Goal: Task Accomplishment & Management: Manage account settings

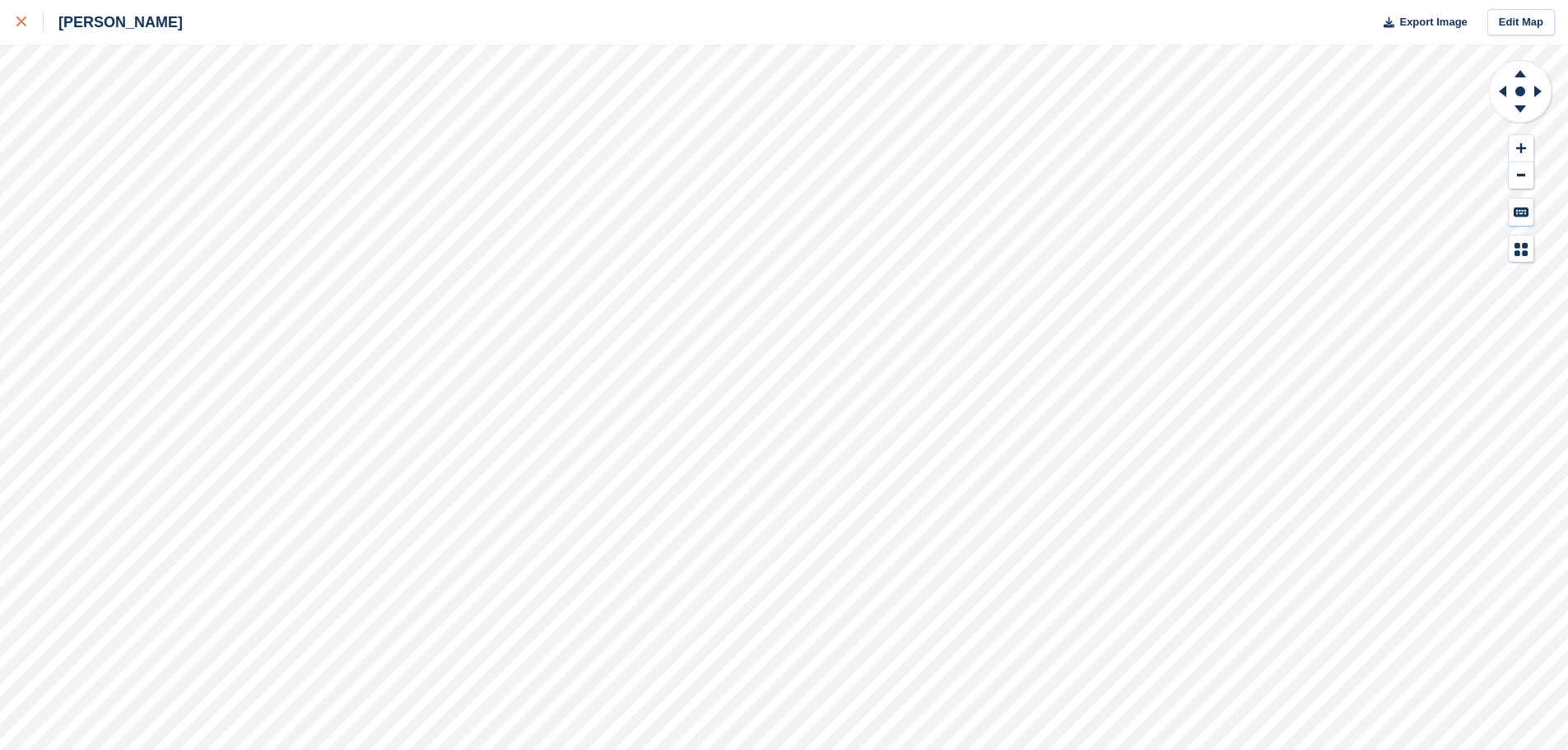
click at [32, 24] on div at bounding box center [30, 22] width 27 height 20
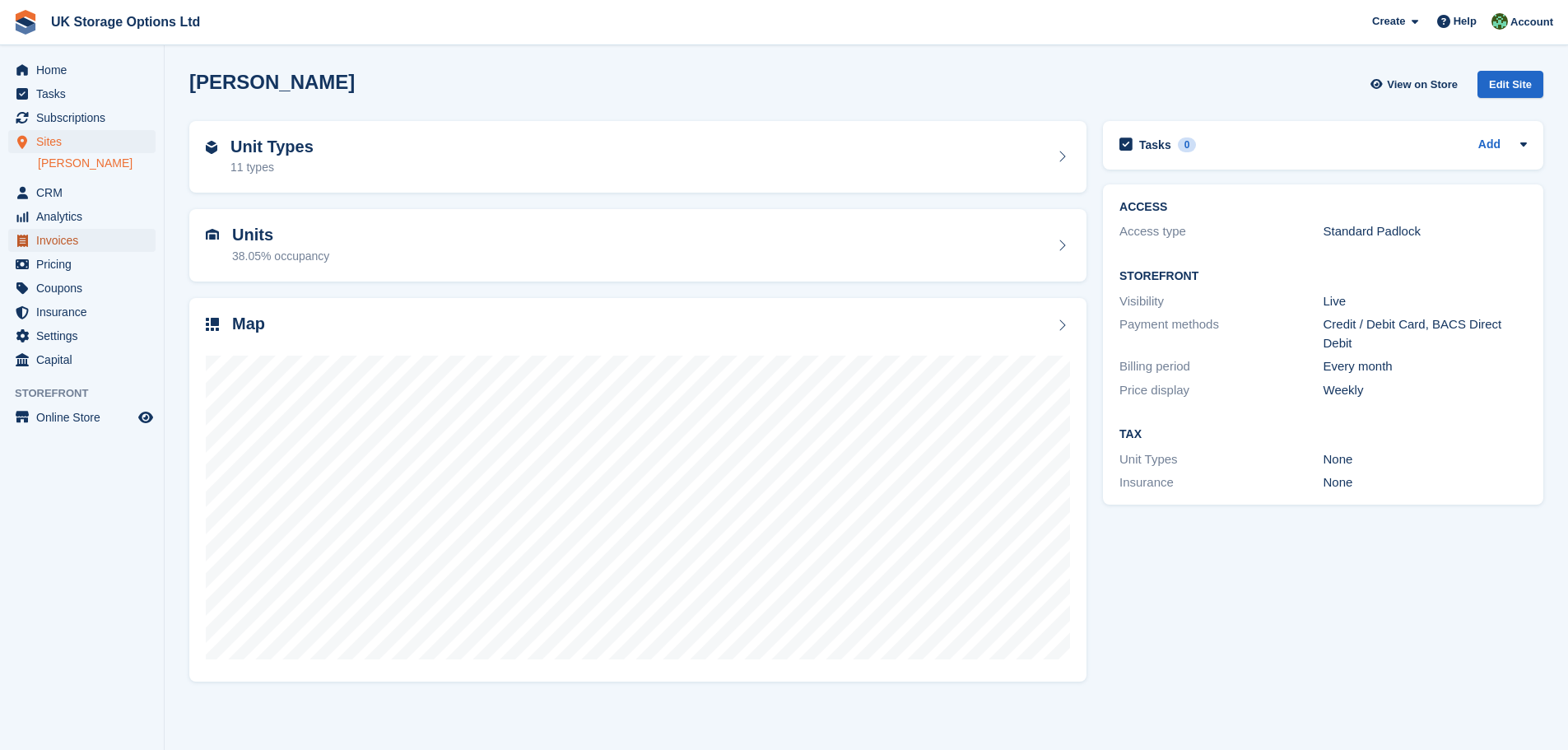
click at [79, 237] on span "Invoices" at bounding box center [86, 240] width 99 height 23
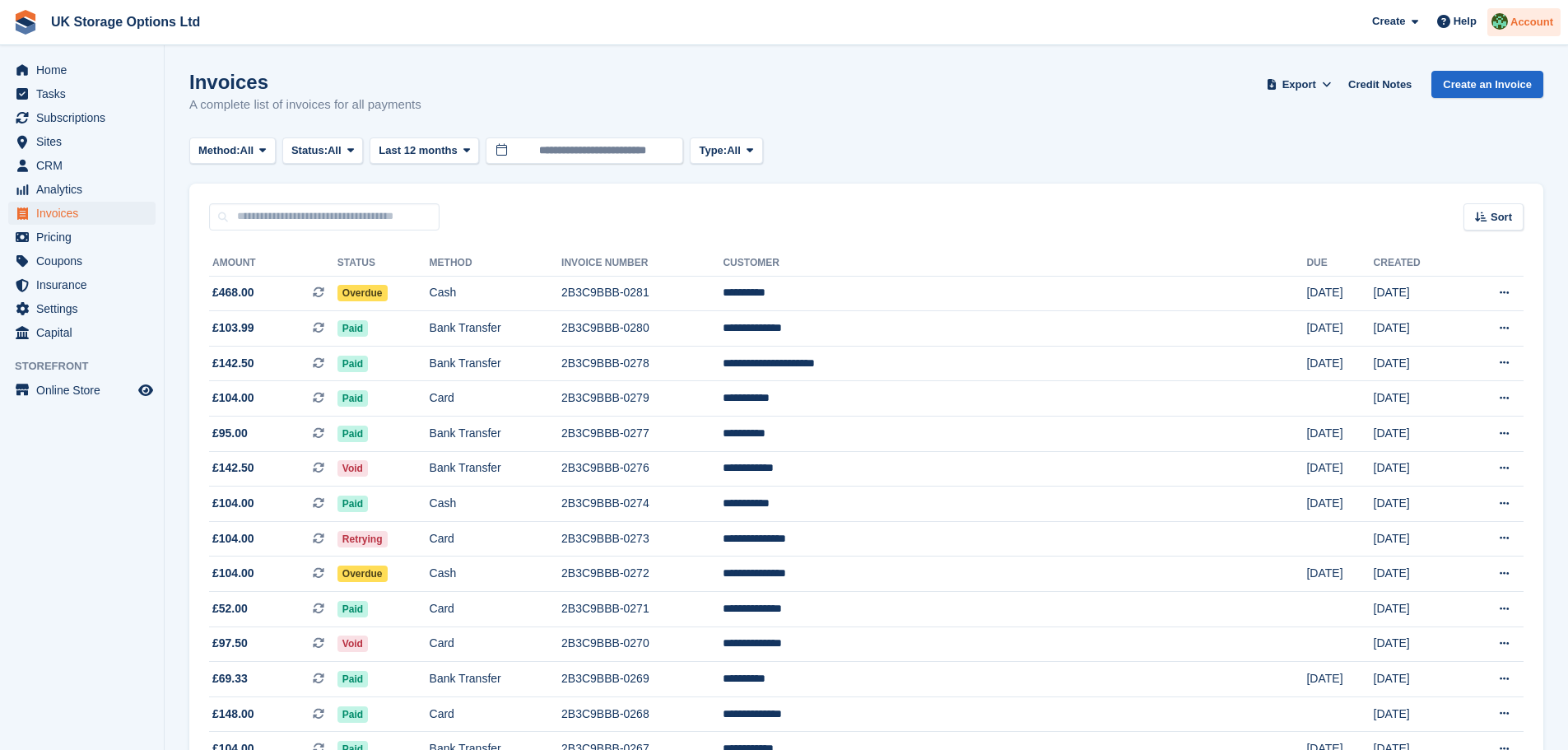
click at [1521, 22] on span "Account" at bounding box center [1531, 22] width 43 height 17
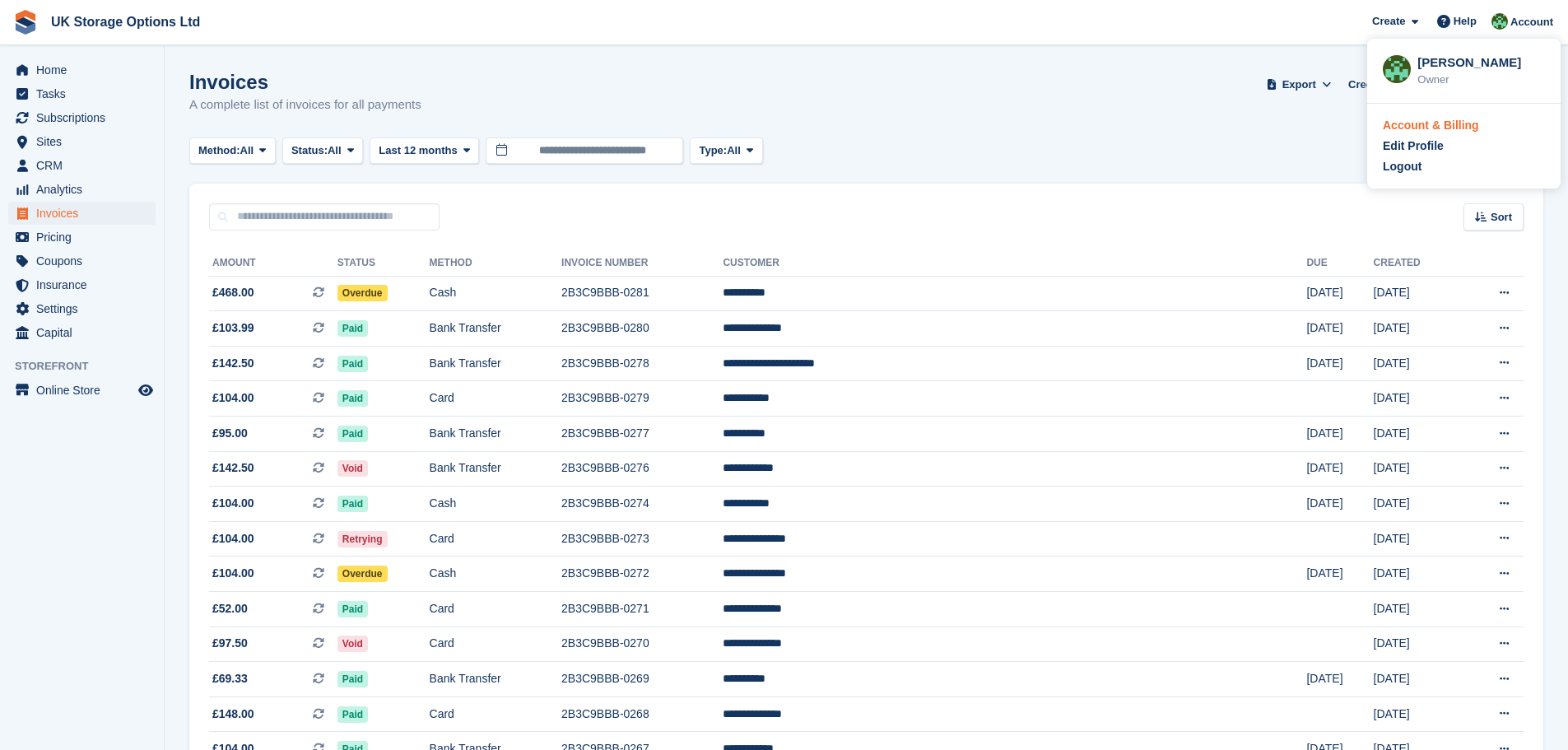
click at [1440, 124] on div "Account & Billing" at bounding box center [1431, 125] width 97 height 17
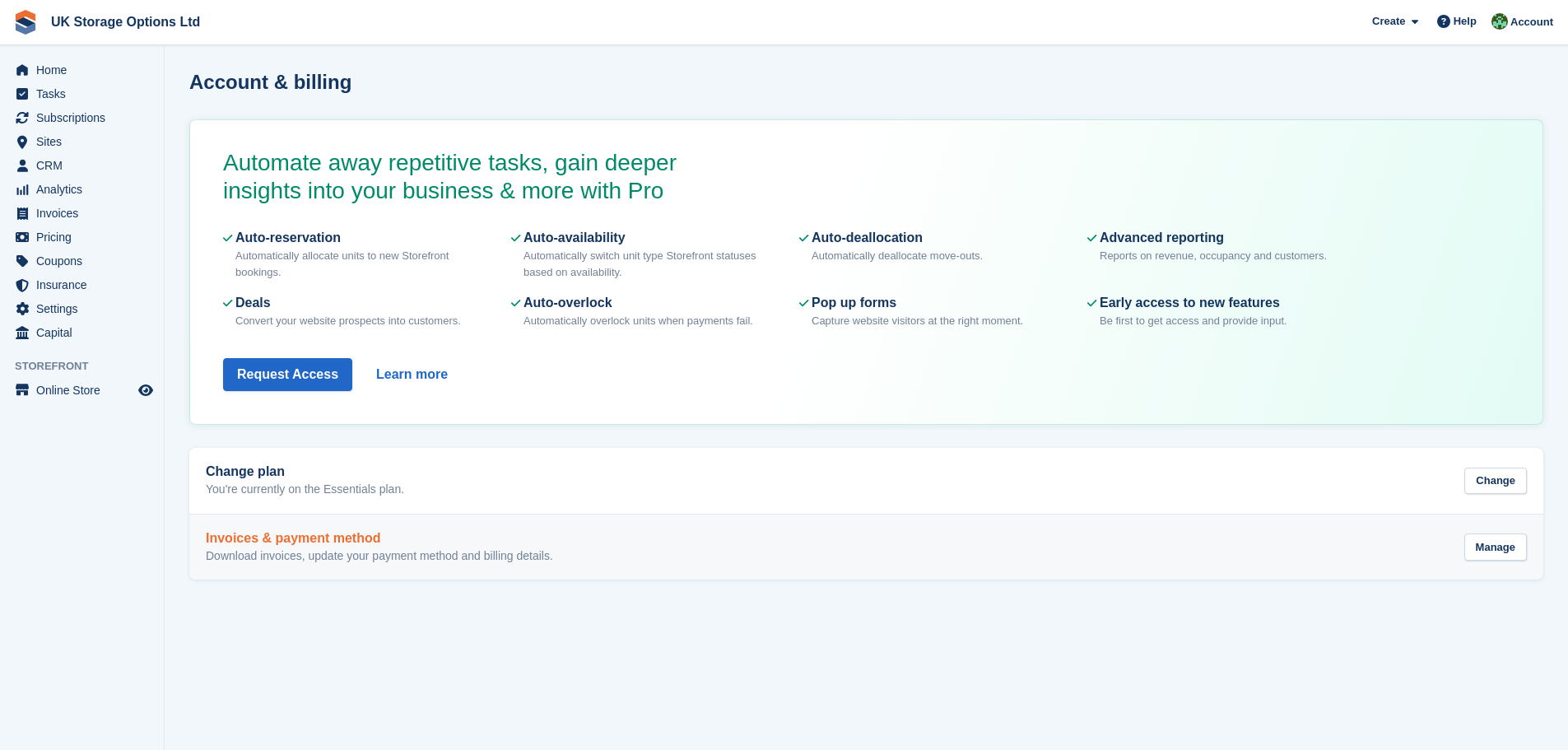
click at [637, 559] on div "Invoices & payment method Download invoices, update your payment method and bil…" at bounding box center [867, 547] width 1321 height 33
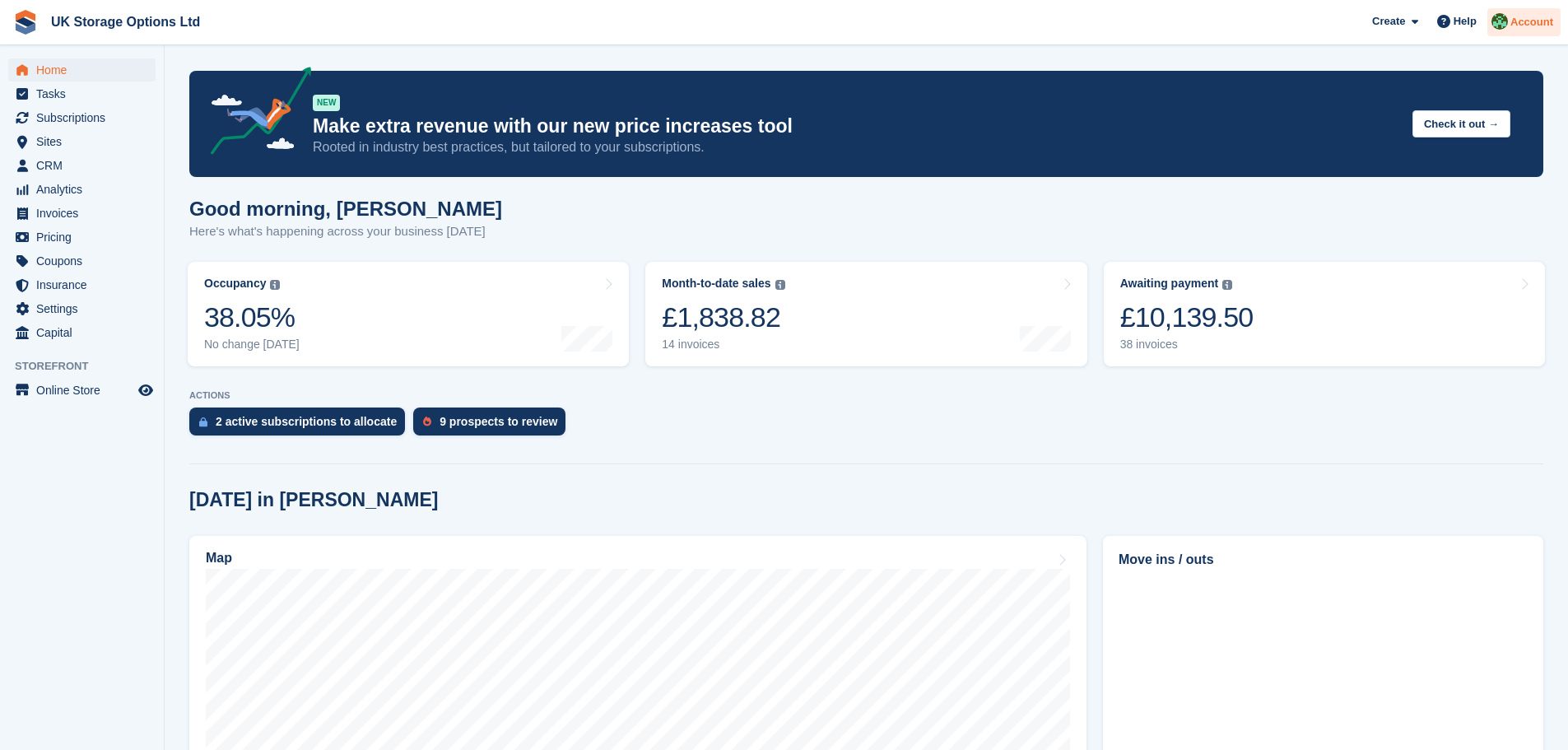
click at [1551, 23] on span "Account" at bounding box center [1531, 22] width 43 height 17
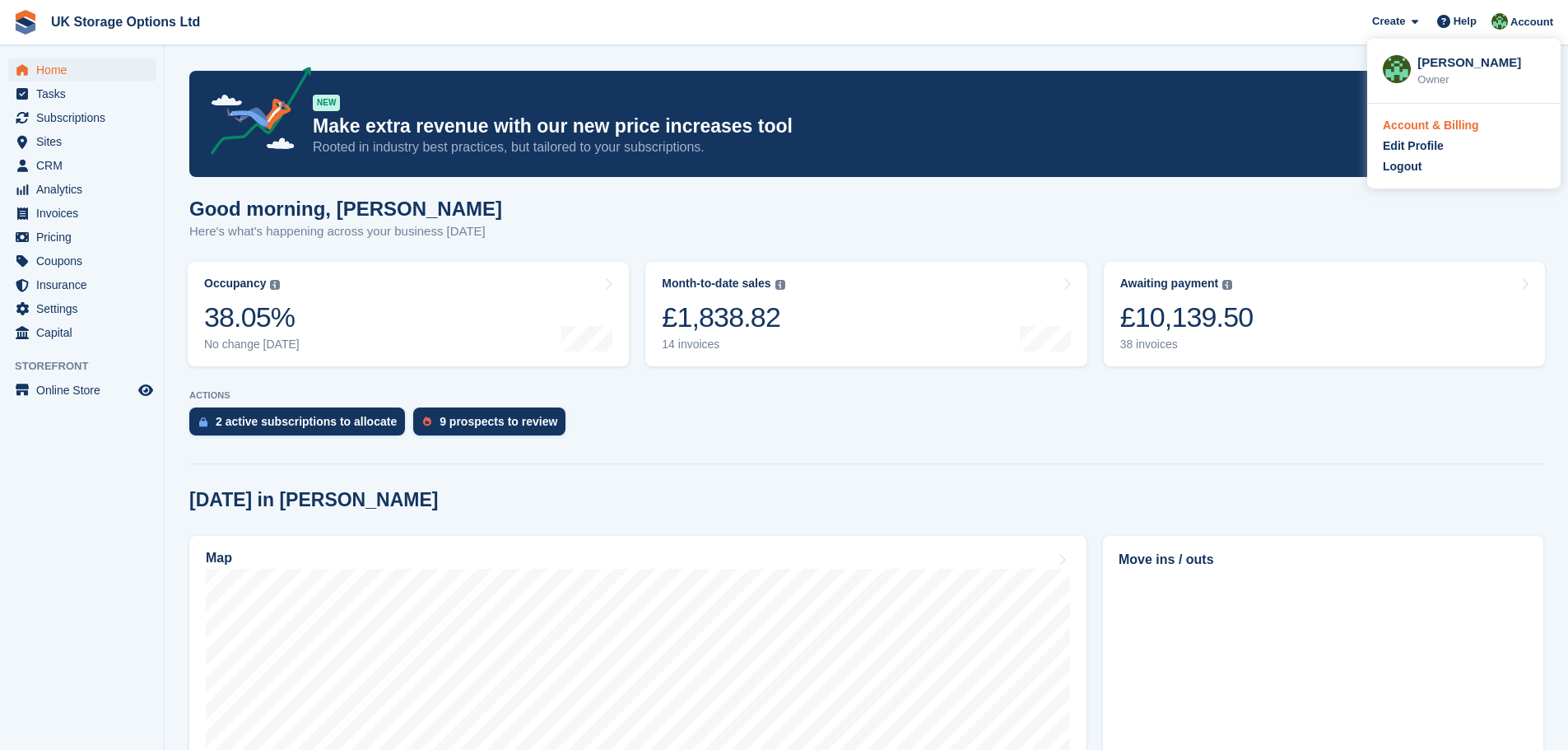
click at [1417, 124] on div "Account & Billing" at bounding box center [1431, 125] width 97 height 17
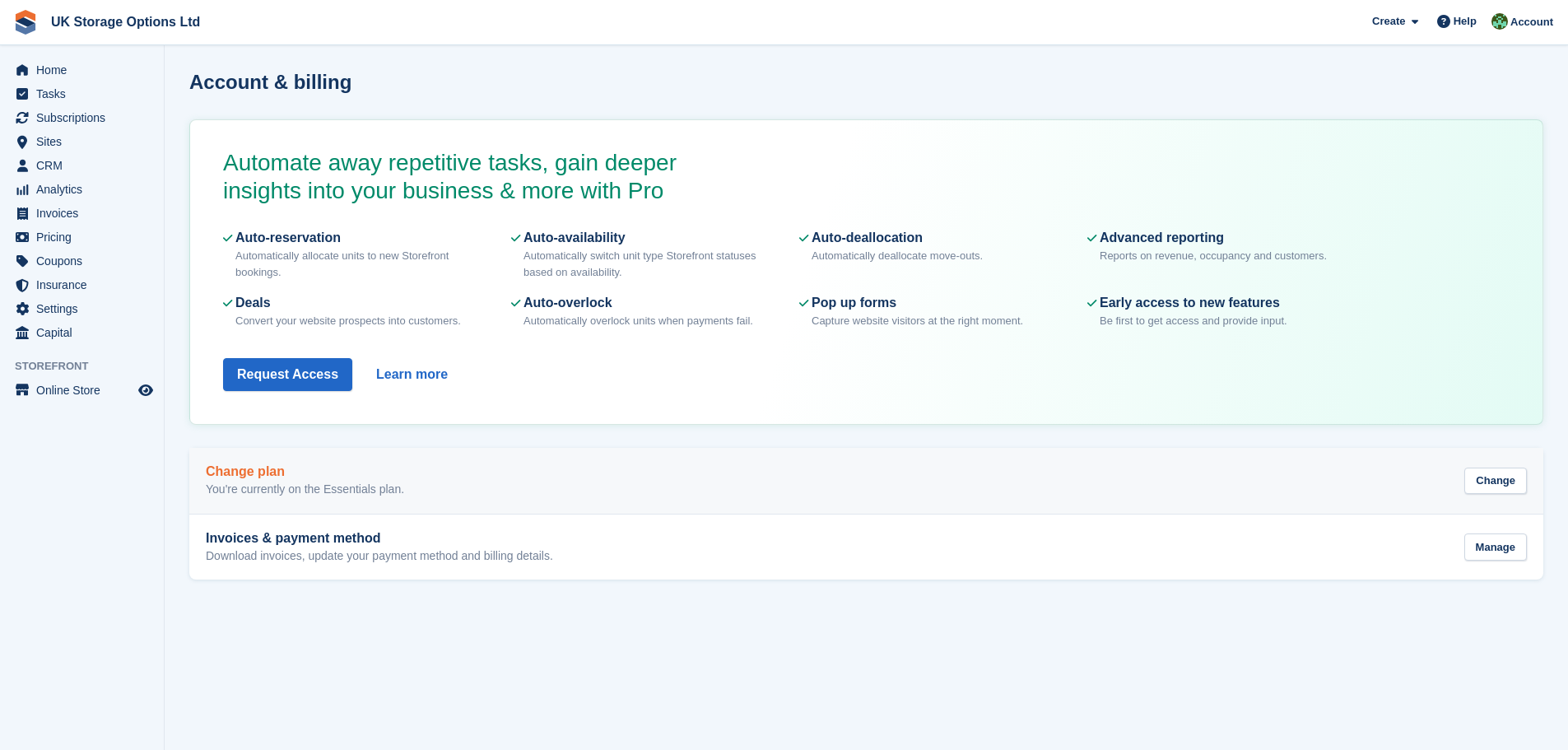
click at [807, 480] on div "Change plan You're currently on the Essentials plan. Change" at bounding box center [867, 481] width 1321 height 33
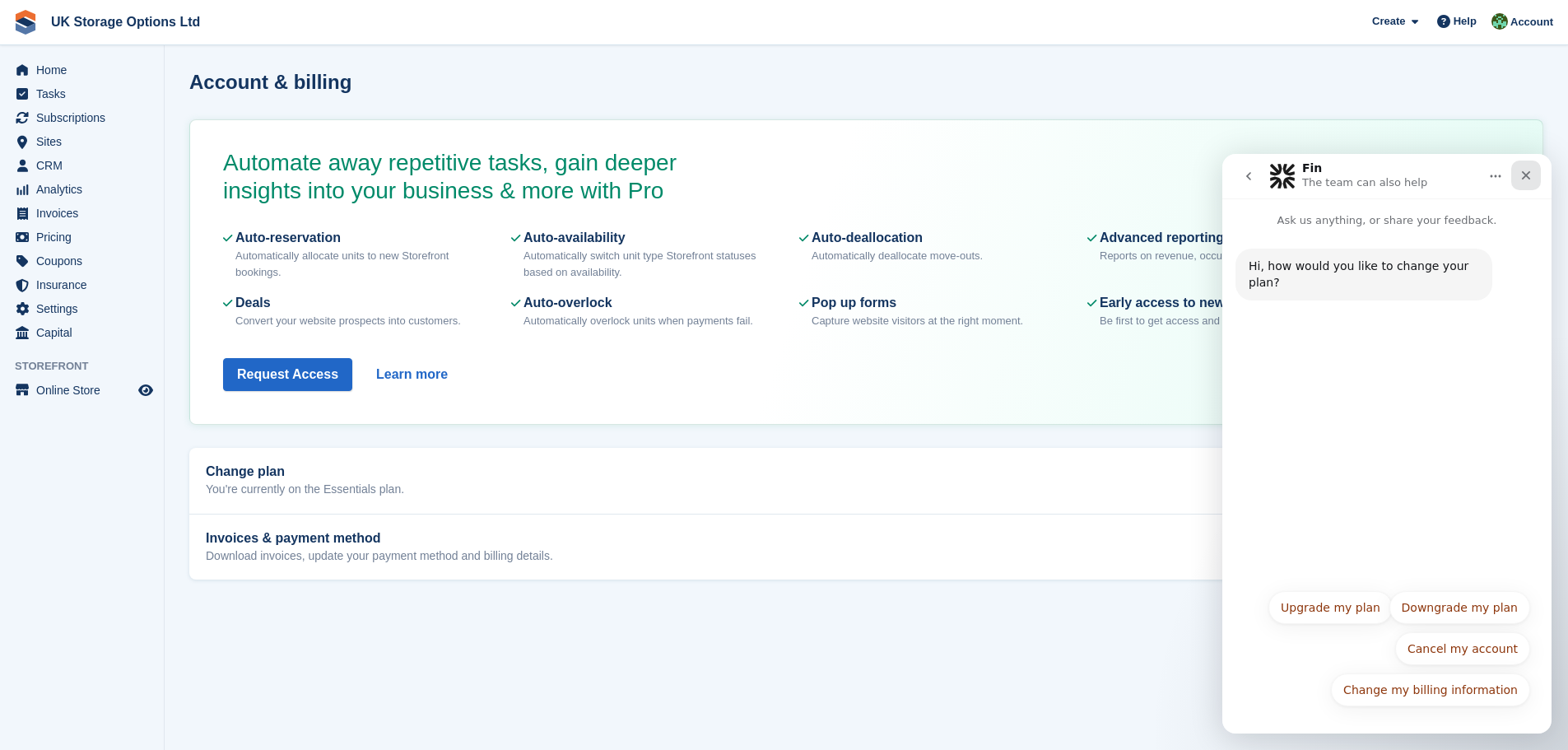
click at [1522, 178] on icon "Close" at bounding box center [1526, 176] width 9 height 9
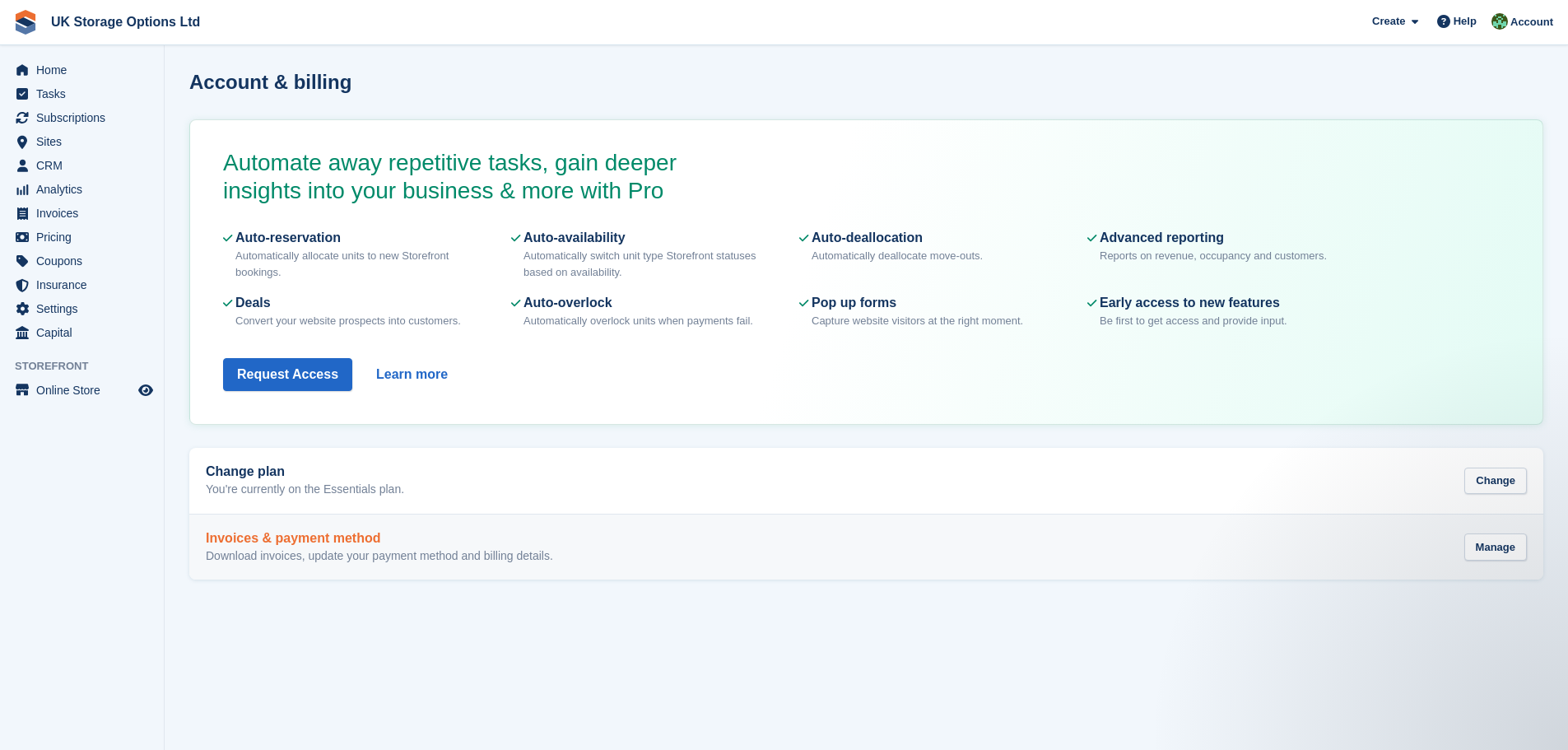
click at [611, 542] on div "Invoices & payment method Download invoices, update your payment method and bil…" at bounding box center [867, 547] width 1321 height 33
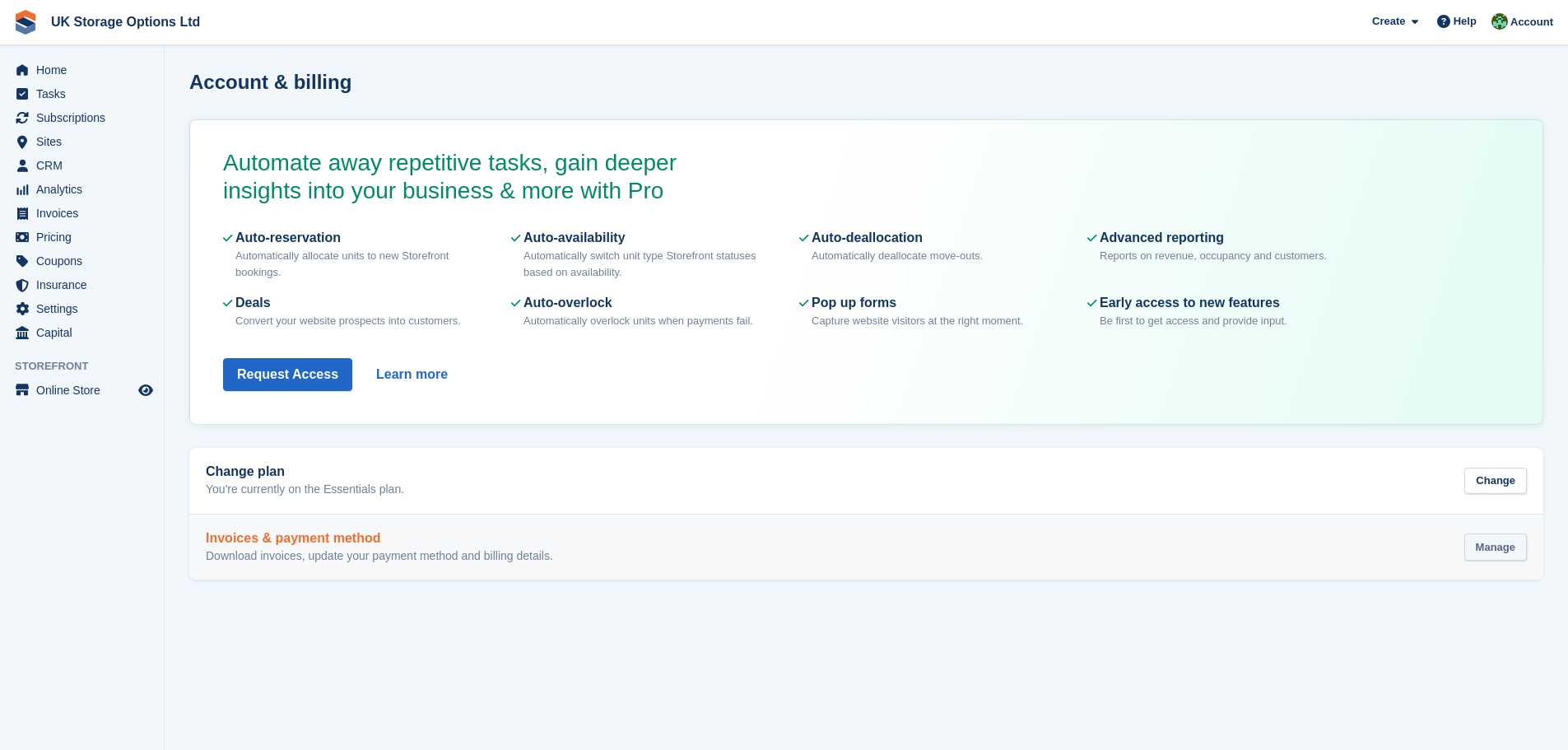
click at [1496, 550] on div "Manage" at bounding box center [1496, 546] width 63 height 27
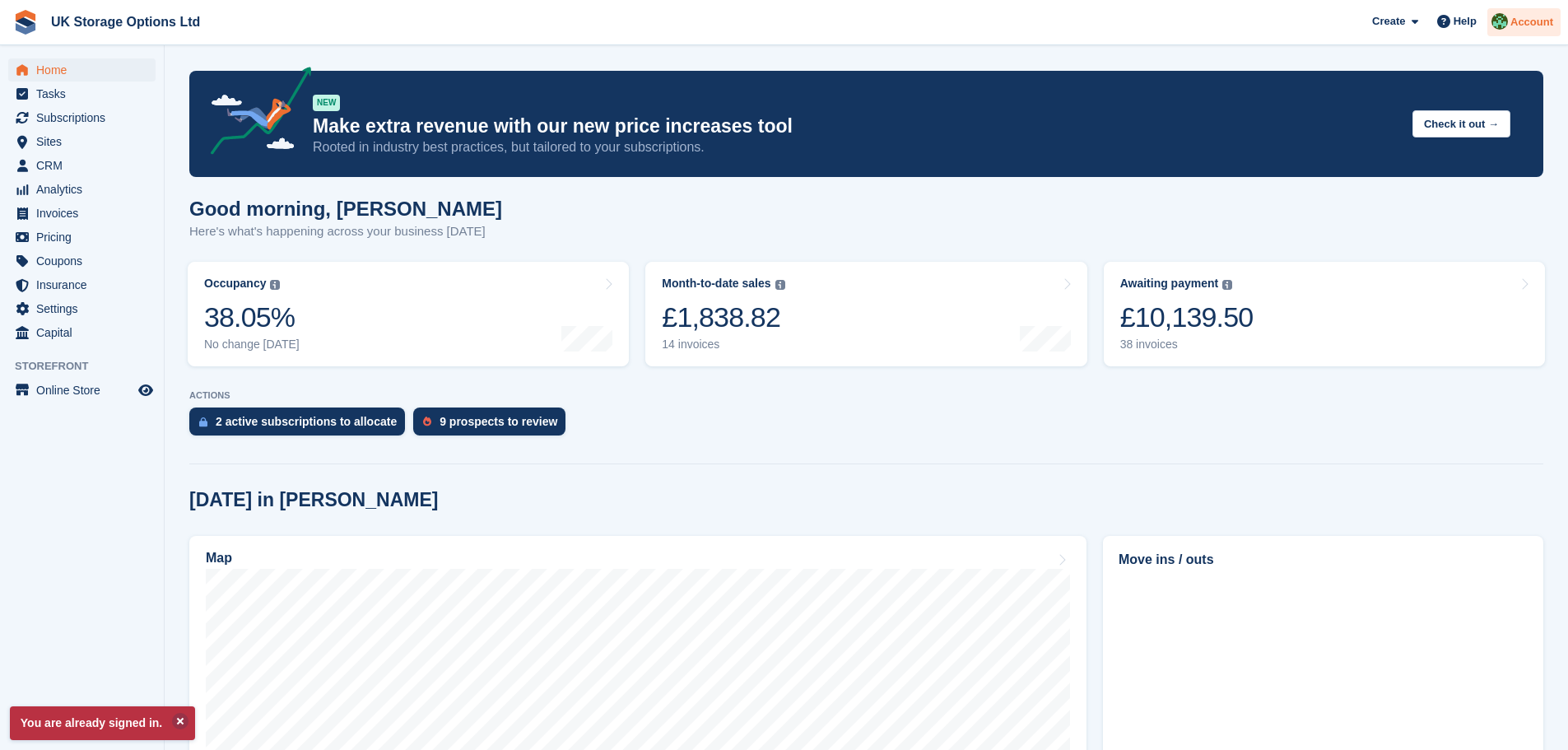
click at [1515, 19] on span "Account" at bounding box center [1531, 22] width 43 height 17
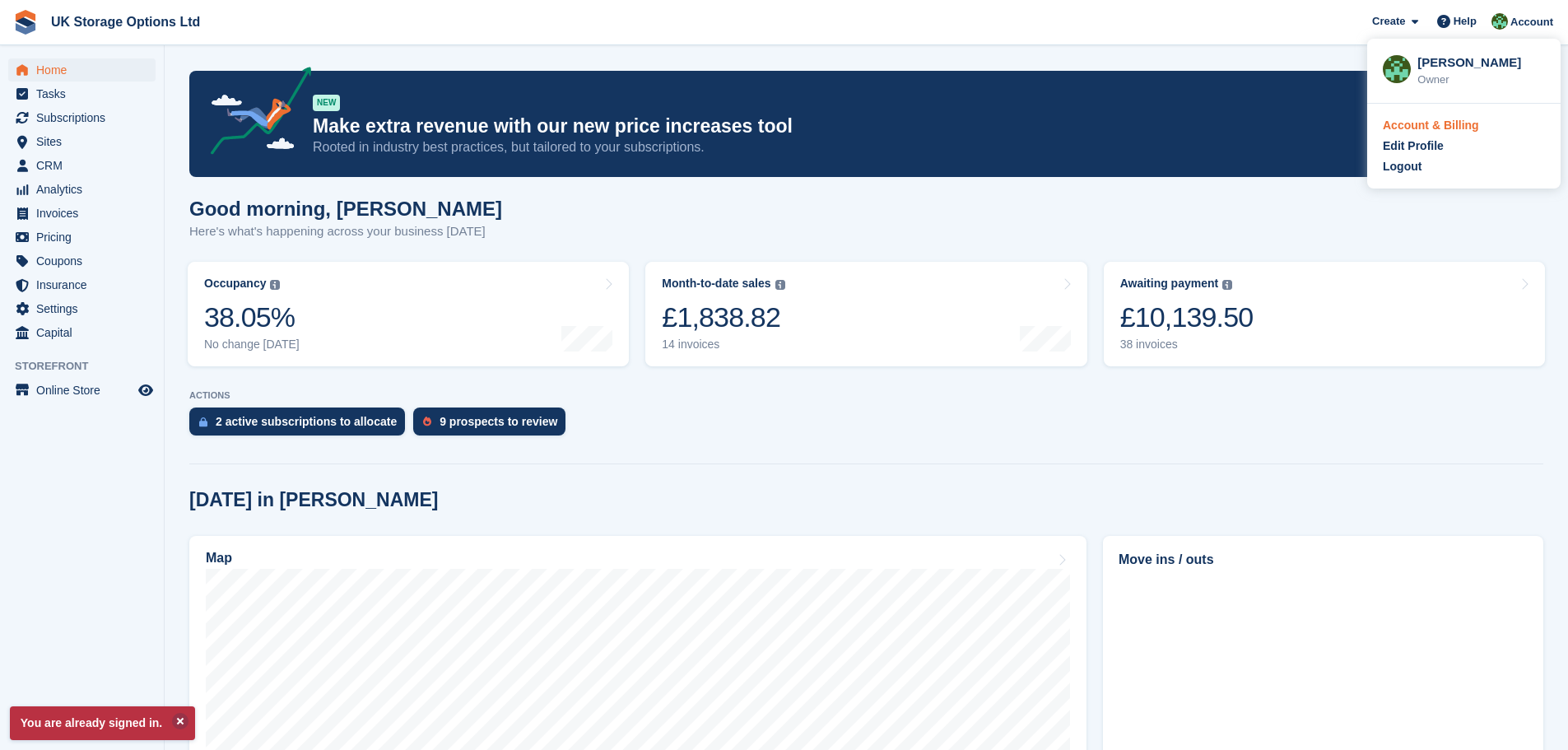
click at [1450, 130] on div "Account & Billing" at bounding box center [1431, 125] width 97 height 17
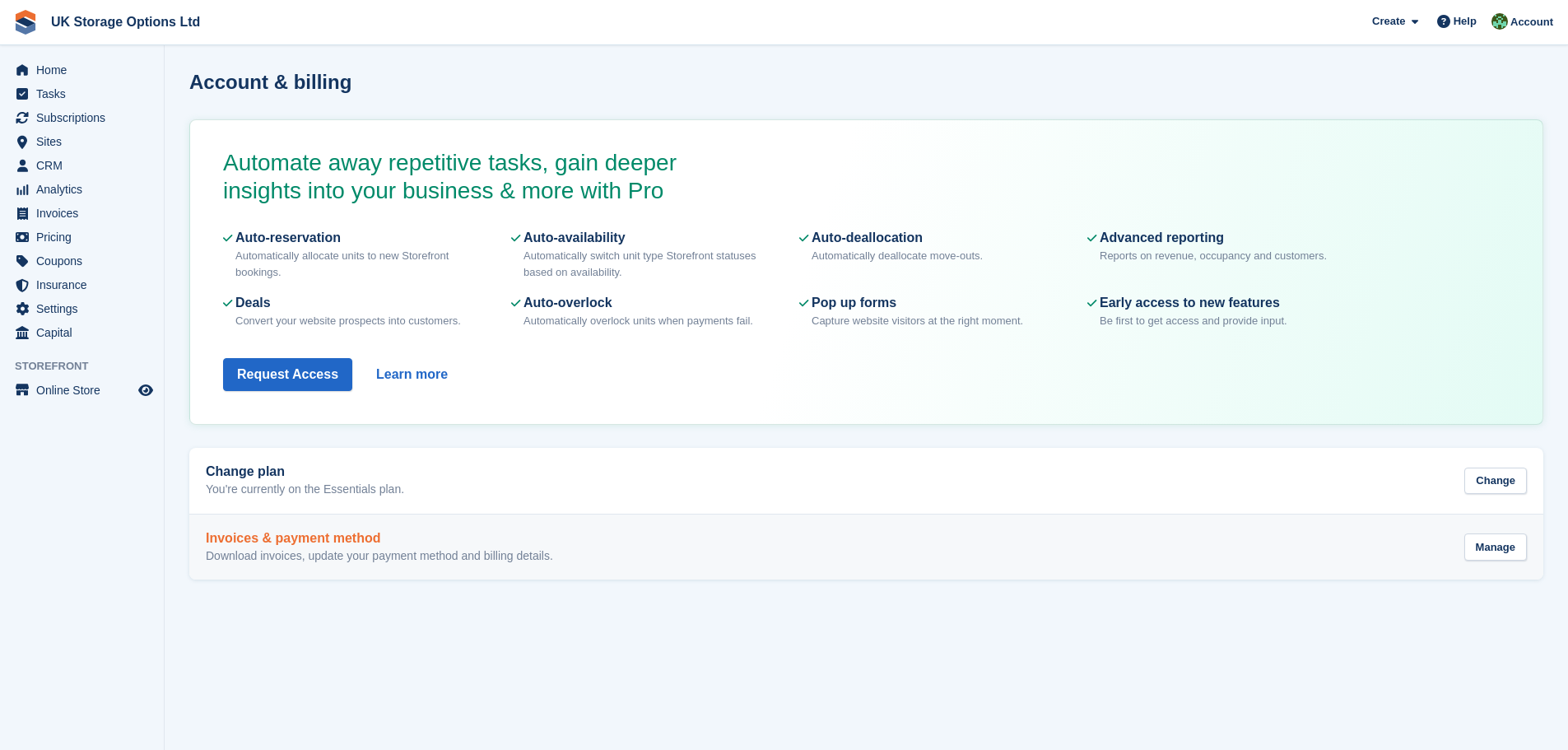
click at [585, 542] on div "Invoices & payment method Download invoices, update your payment method and bil…" at bounding box center [867, 547] width 1321 height 33
